Goal: Check status: Check status

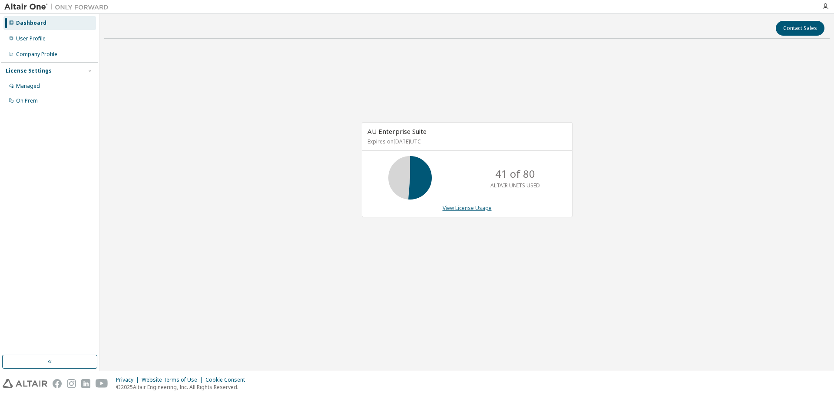
click at [477, 206] on link "View License Usage" at bounding box center [467, 207] width 49 height 7
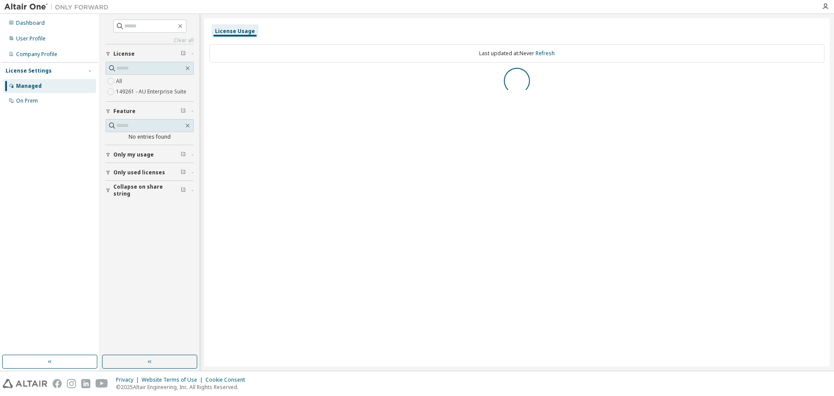
drag, startPoint x: 133, startPoint y: 85, endPoint x: 131, endPoint y: 89, distance: 4.7
click at [133, 86] on div "All 149261 - AU Enterprise Suite" at bounding box center [150, 86] width 88 height 21
click at [131, 90] on label "149261 - AU Enterprise Suite" at bounding box center [152, 91] width 72 height 10
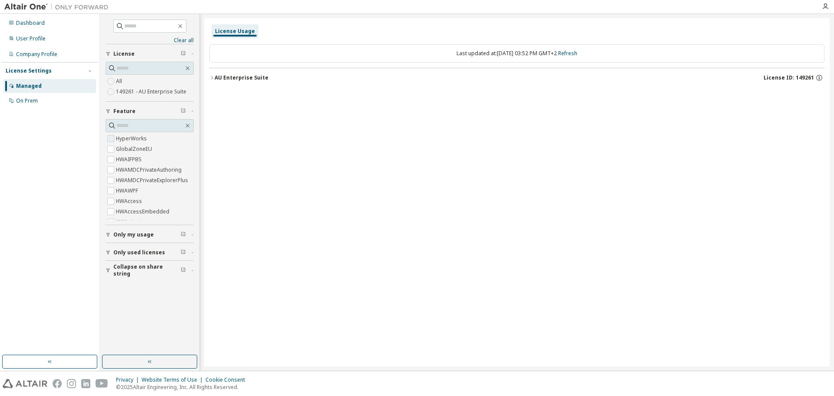
click at [136, 139] on label "HyperWorks" at bounding box center [132, 138] width 33 height 10
click at [251, 79] on div "AU Enterprise Suite" at bounding box center [242, 77] width 54 height 7
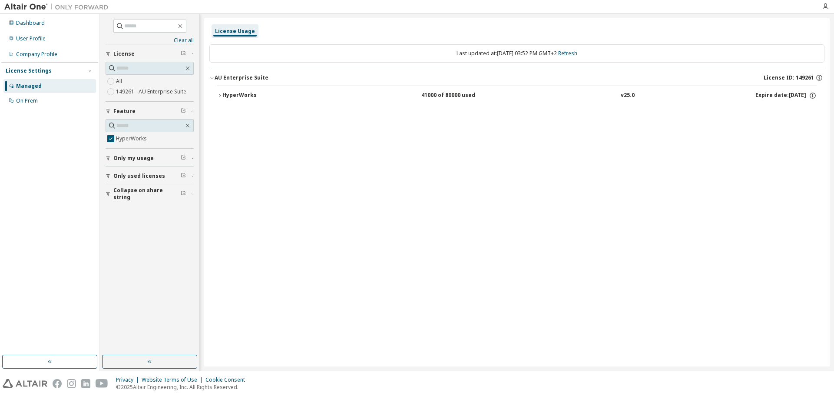
click at [235, 97] on div "HyperWorks" at bounding box center [261, 96] width 78 height 8
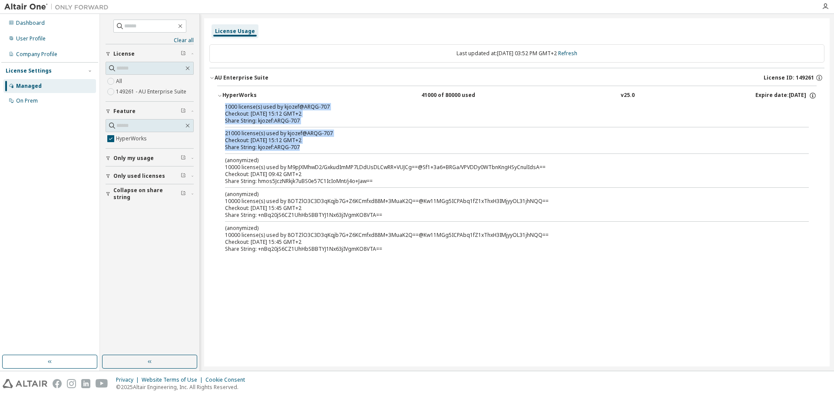
drag, startPoint x: 310, startPoint y: 146, endPoint x: 224, endPoint y: 107, distance: 93.9
click at [224, 107] on div "1000 license(s) used by kjozef@ARQG-707 Checkout: 2025-09-09 15:12 GMT+2 Share …" at bounding box center [516, 179] width 599 height 152
click at [340, 142] on div "Checkout: 2025-09-09 15:12 GMT+2" at bounding box center [506, 140] width 563 height 7
drag, startPoint x: 311, startPoint y: 151, endPoint x: 215, endPoint y: 108, distance: 105.0
click at [215, 108] on div "HyperWorks 41000 of 80000 used v25.0 Expire date: 2026-09-01 1000 license(s) us…" at bounding box center [516, 173] width 615 height 174
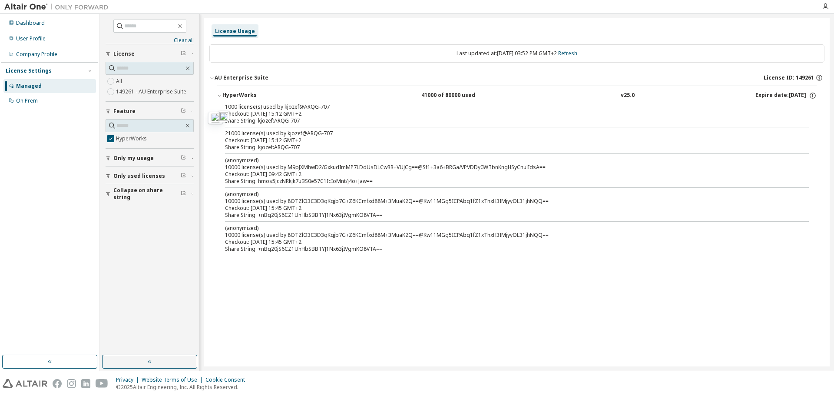
click at [450, 302] on div "License Usage Last updated at: Tue 2025-09-09 03:52 PM GMT+2 Refresh AU Enterpr…" at bounding box center [516, 192] width 625 height 348
click at [27, 8] on img at bounding box center [58, 7] width 109 height 9
click at [26, 17] on div "Dashboard" at bounding box center [49, 23] width 93 height 14
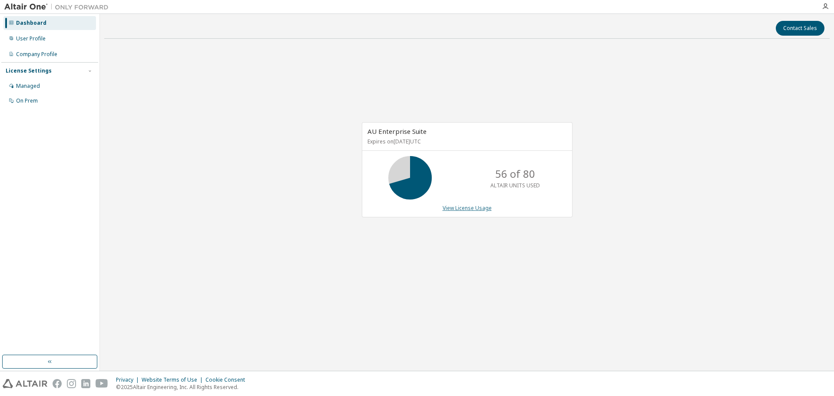
click at [465, 209] on link "View License Usage" at bounding box center [467, 207] width 49 height 7
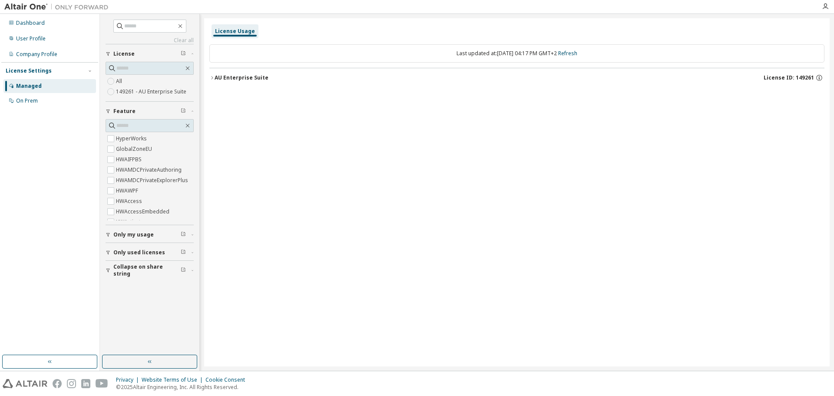
click at [232, 80] on button "AU Enterprise Suite License ID: 149261" at bounding box center [516, 77] width 615 height 19
click at [232, 79] on div "AU Enterprise Suite" at bounding box center [242, 77] width 54 height 7
click at [239, 77] on div "AU Enterprise Suite" at bounding box center [242, 77] width 54 height 7
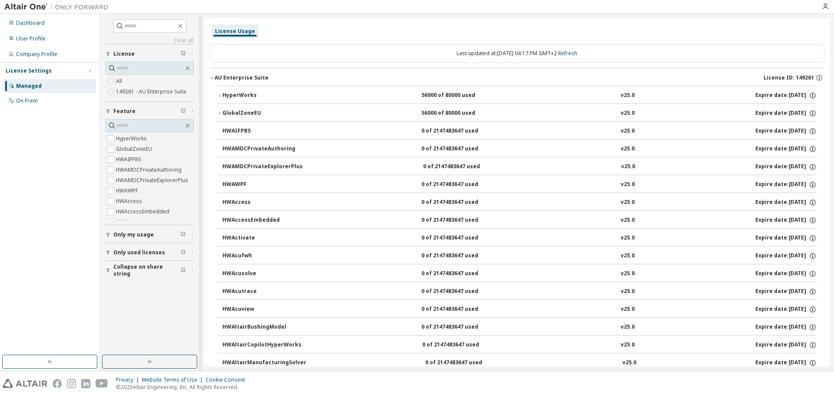
click at [237, 97] on div "HyperWorks" at bounding box center [261, 96] width 78 height 8
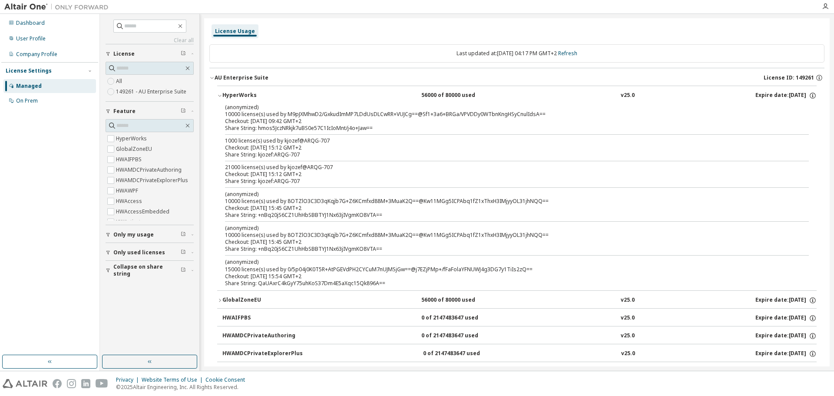
click at [219, 298] on icon "button" at bounding box center [219, 300] width 5 height 5
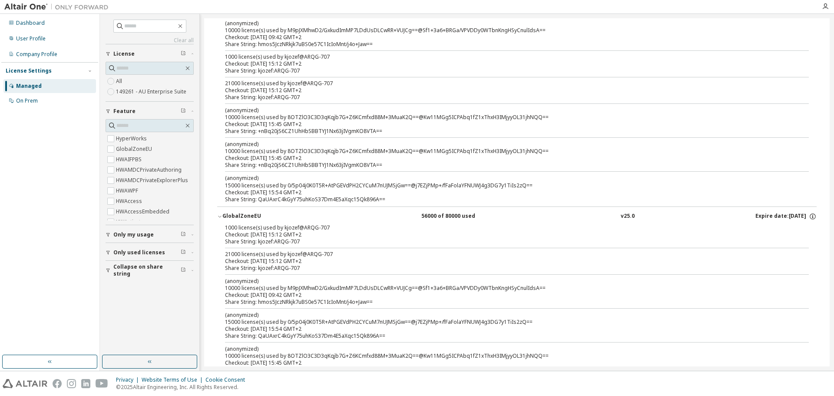
scroll to position [87, 0]
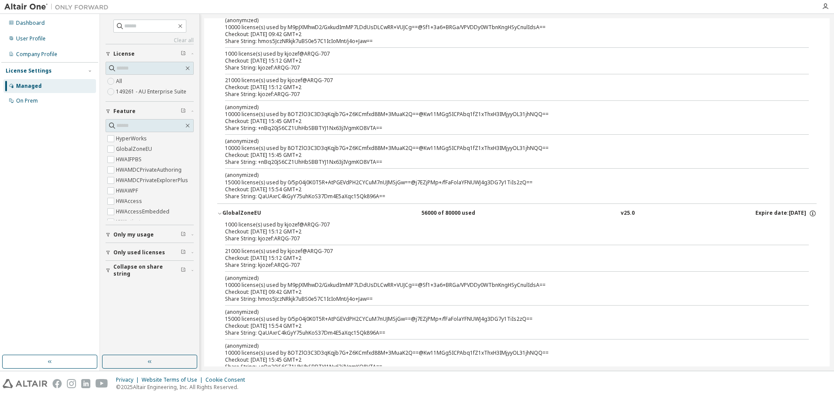
click at [227, 211] on div "GlobalZoneEU" at bounding box center [261, 213] width 78 height 8
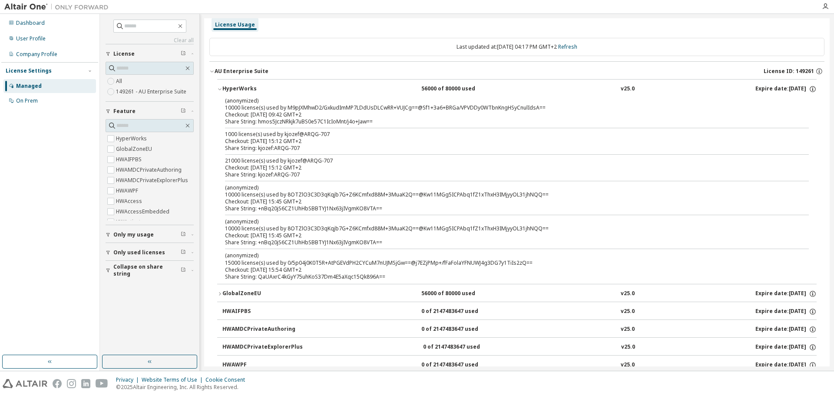
scroll to position [0, 0]
